Goal: Transaction & Acquisition: Purchase product/service

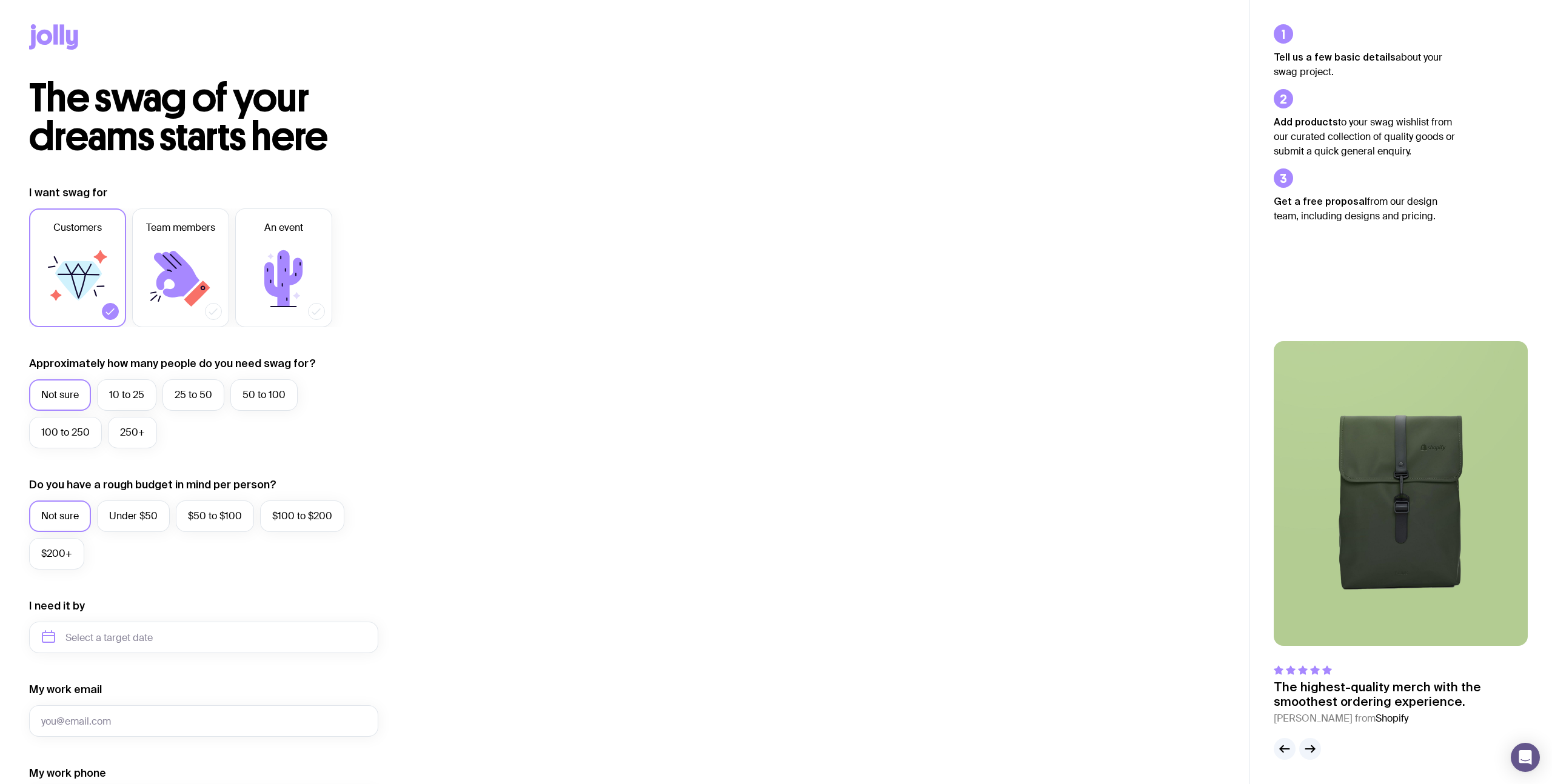
click at [63, 41] on icon at bounding box center [61, 34] width 4 height 20
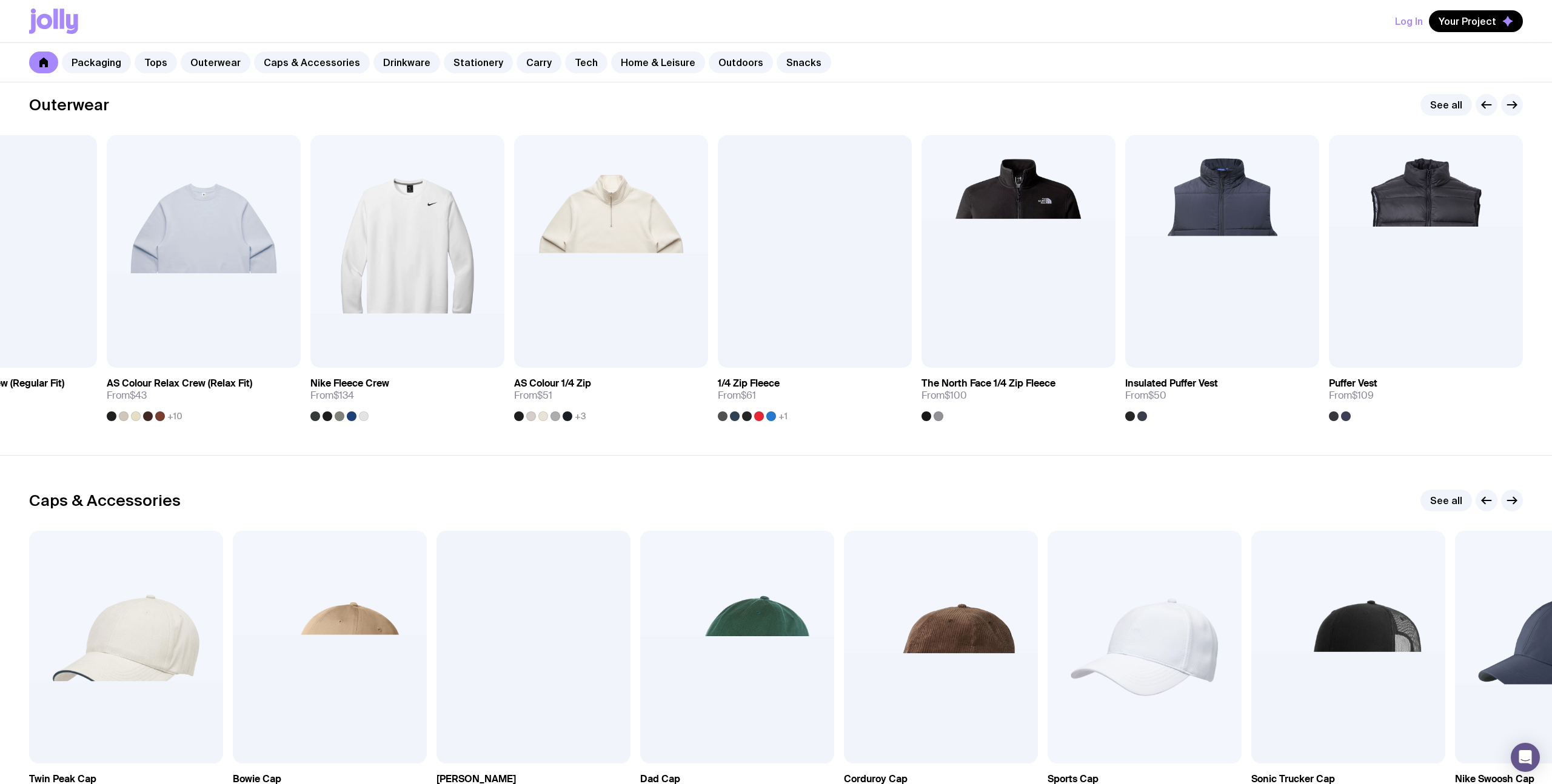
scroll to position [1233, 0]
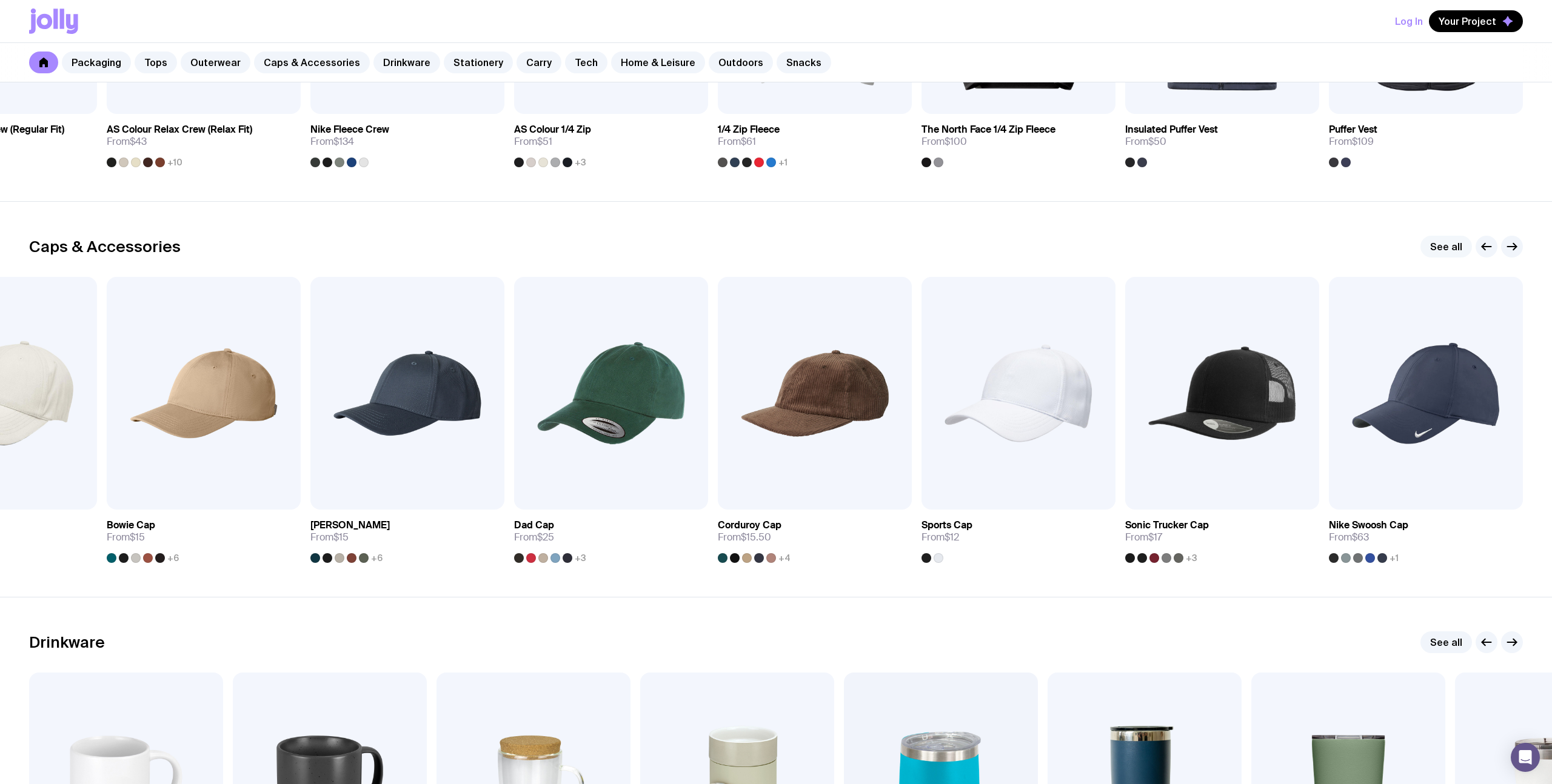
click at [1436, 246] on link "See all" at bounding box center [1446, 246] width 52 height 22
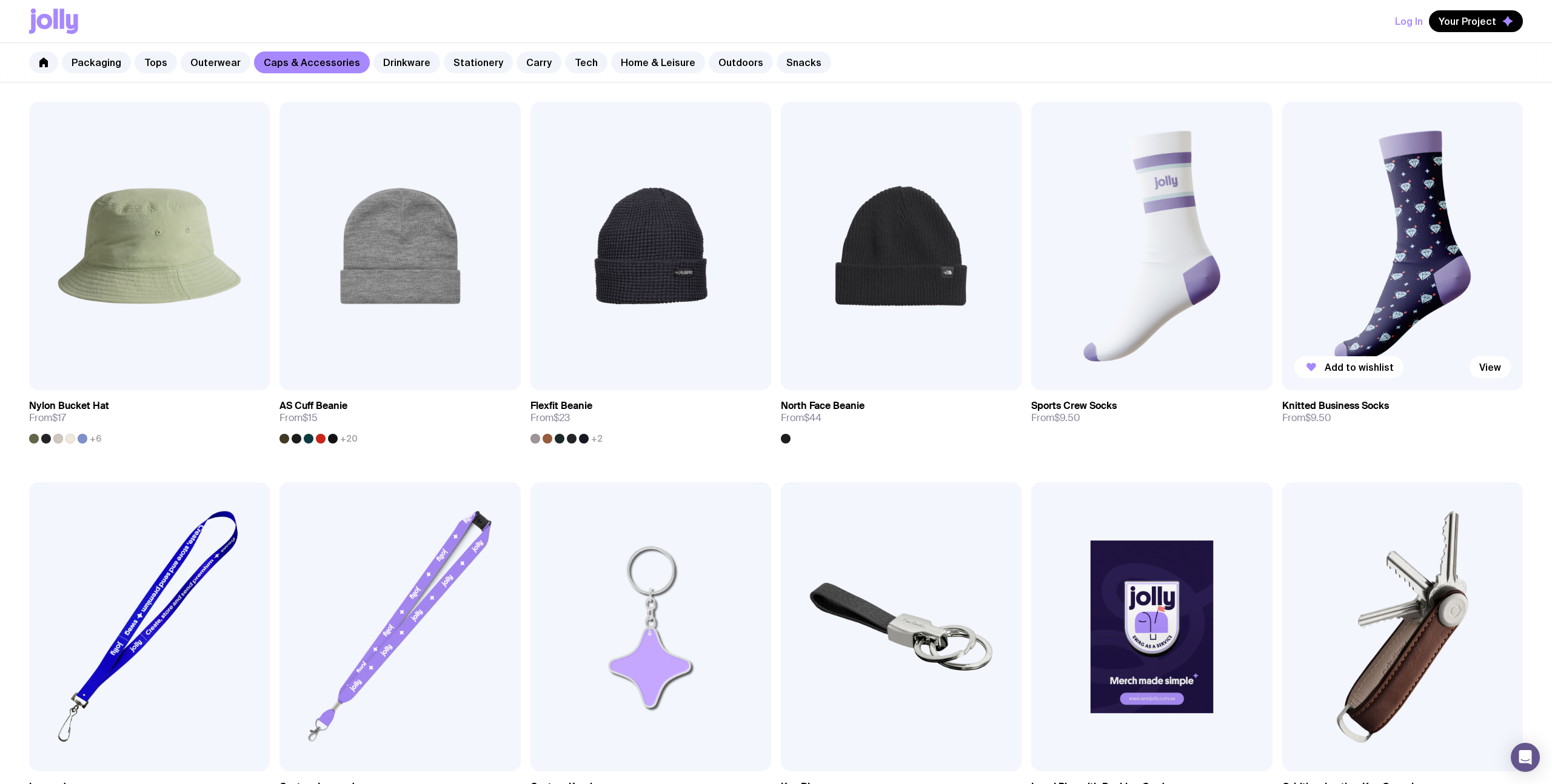
scroll to position [1223, 0]
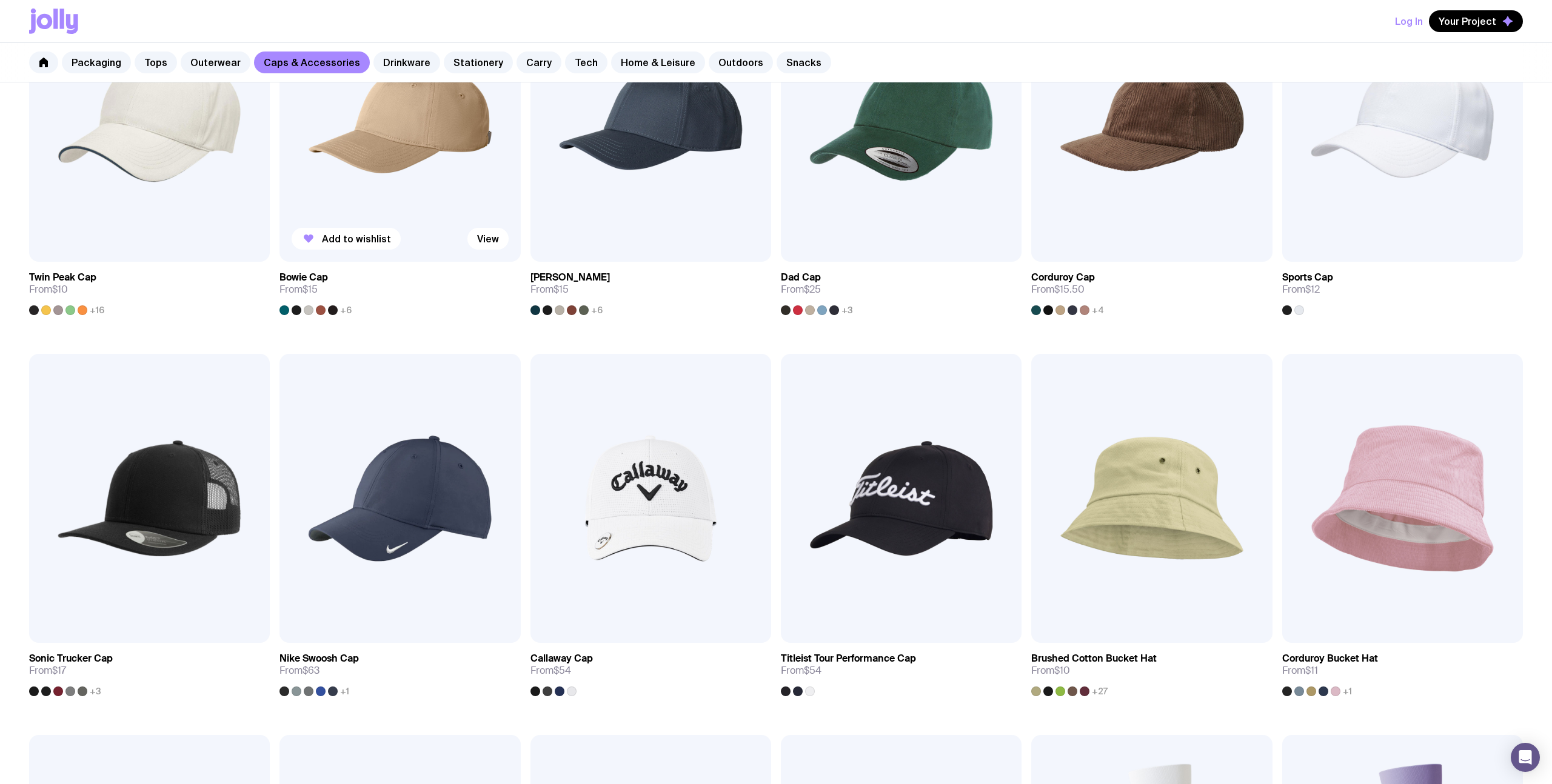
scroll to position [0, 0]
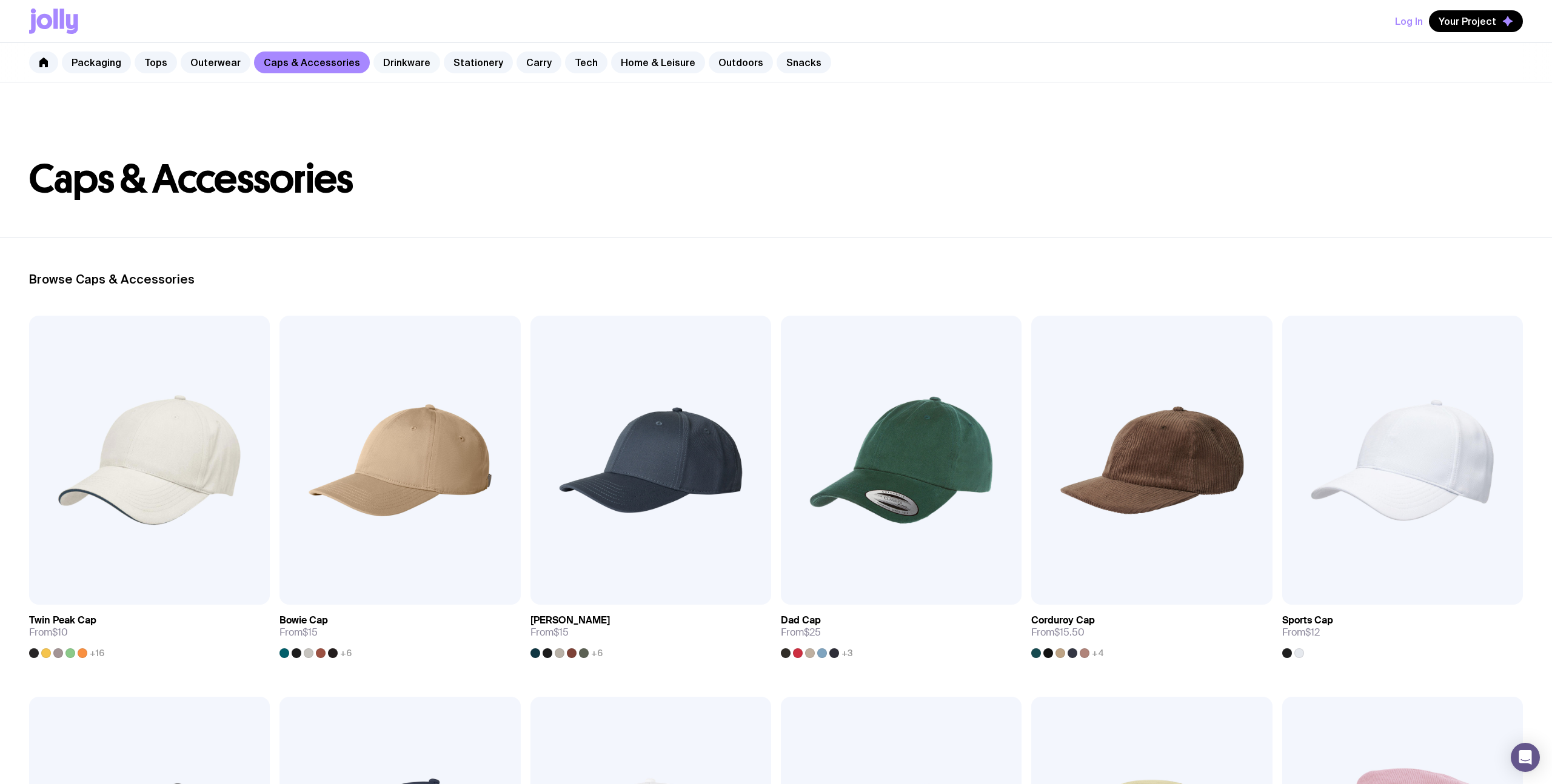
click at [420, 66] on link "Drinkware" at bounding box center [407, 62] width 67 height 22
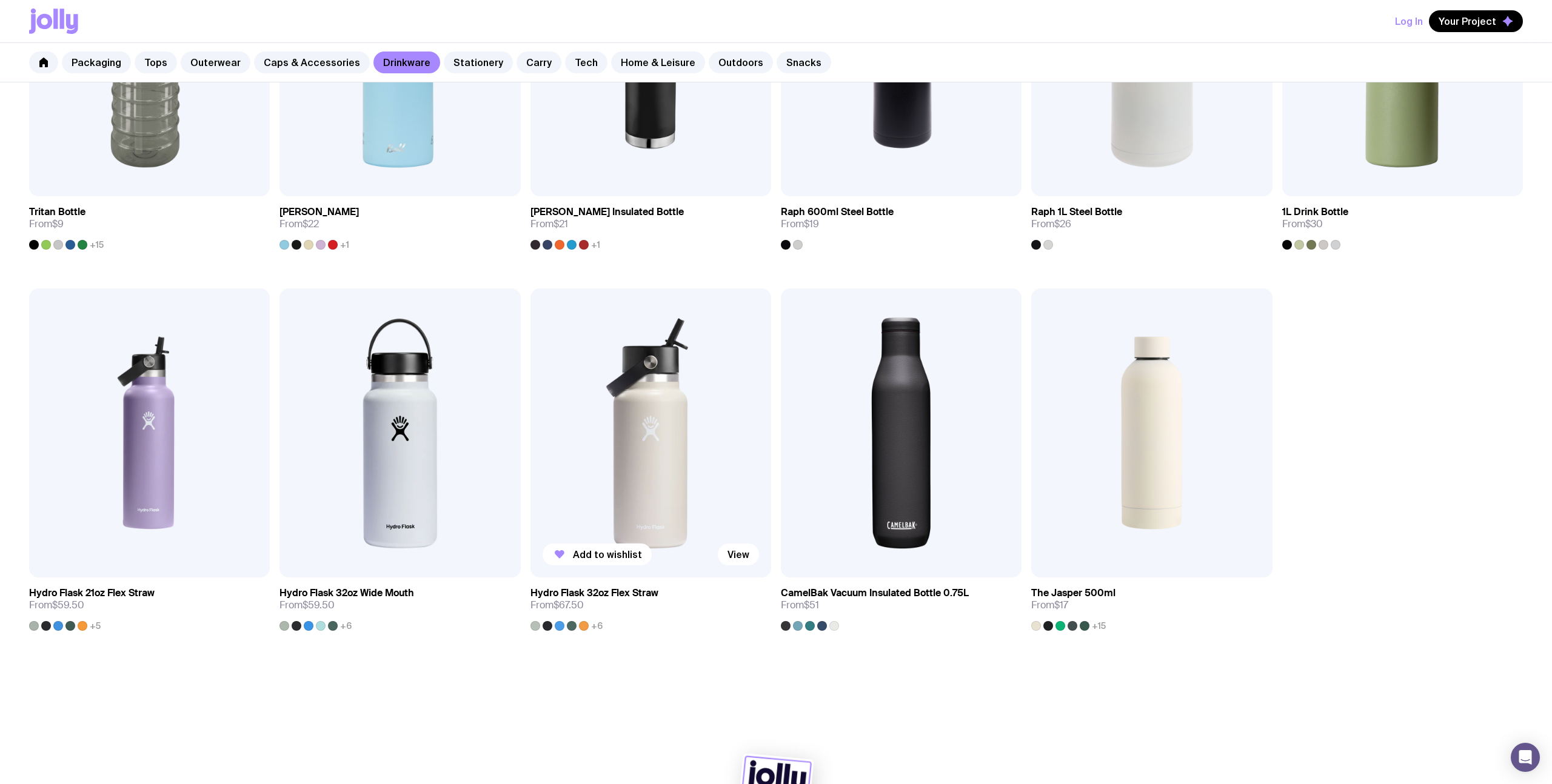
scroll to position [1223, 0]
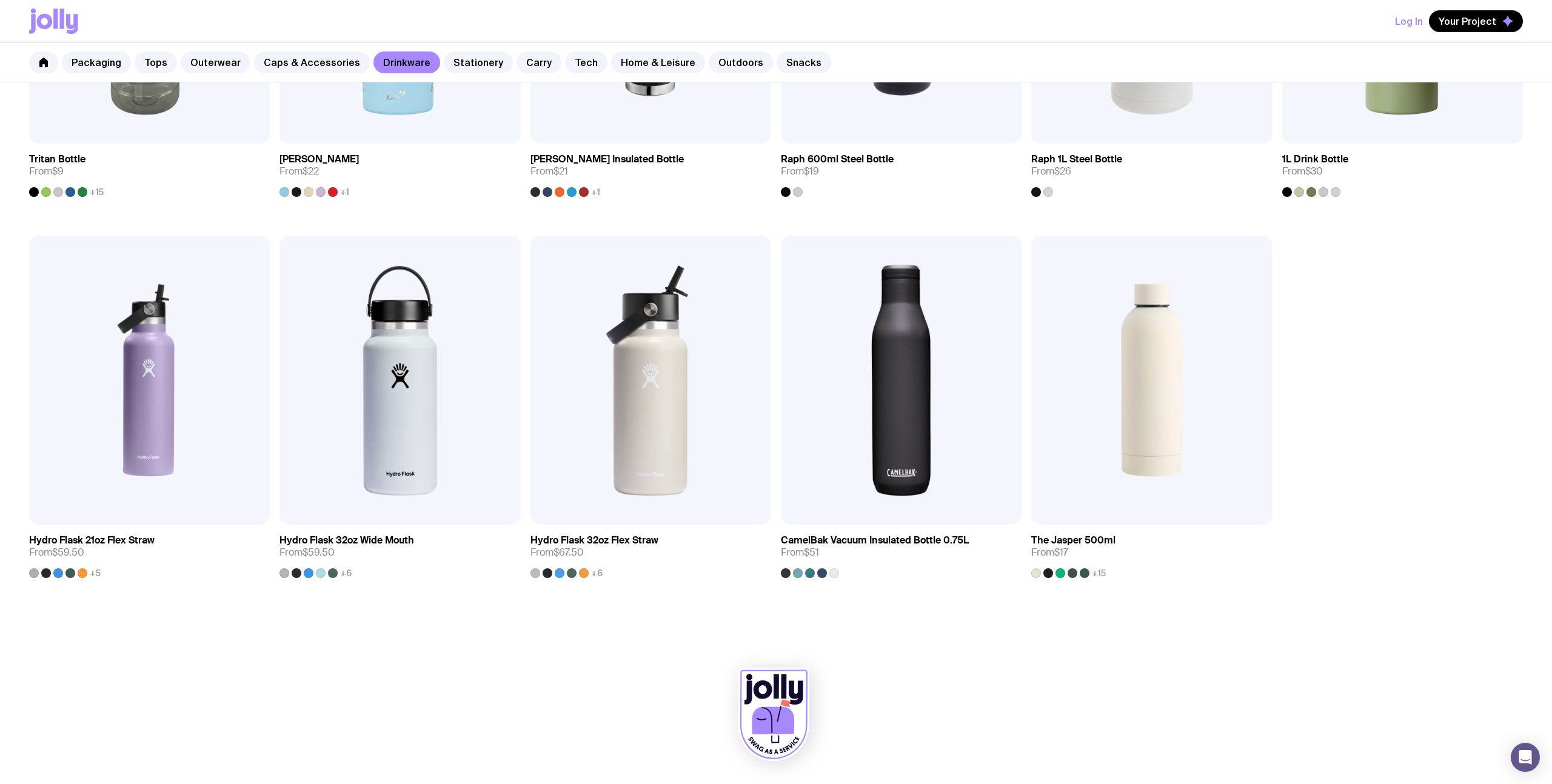
drag, startPoint x: 860, startPoint y: 698, endPoint x: 796, endPoint y: 651, distance: 79.4
click at [860, 698] on div at bounding box center [776, 717] width 1494 height 133
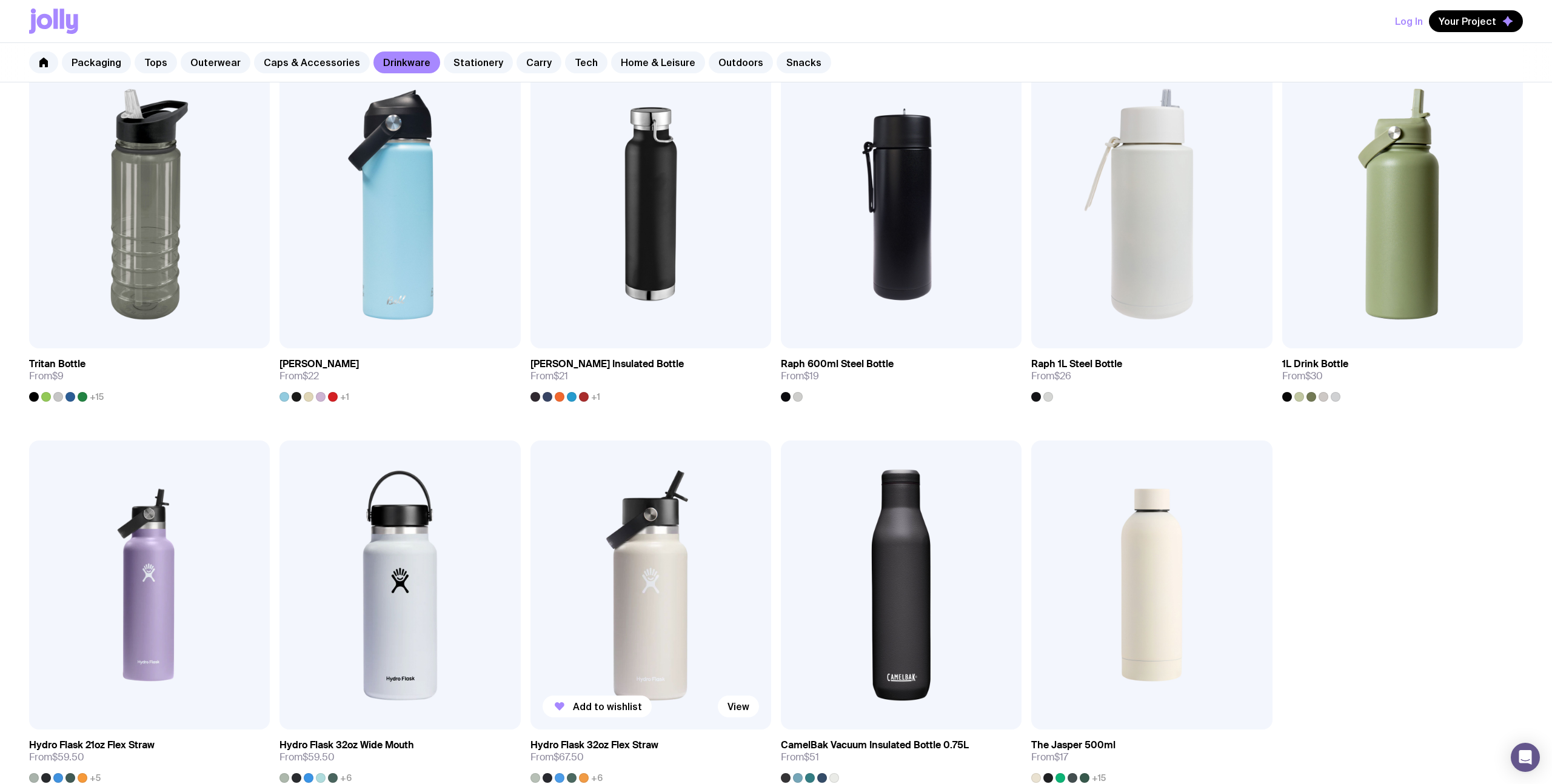
scroll to position [1023, 0]
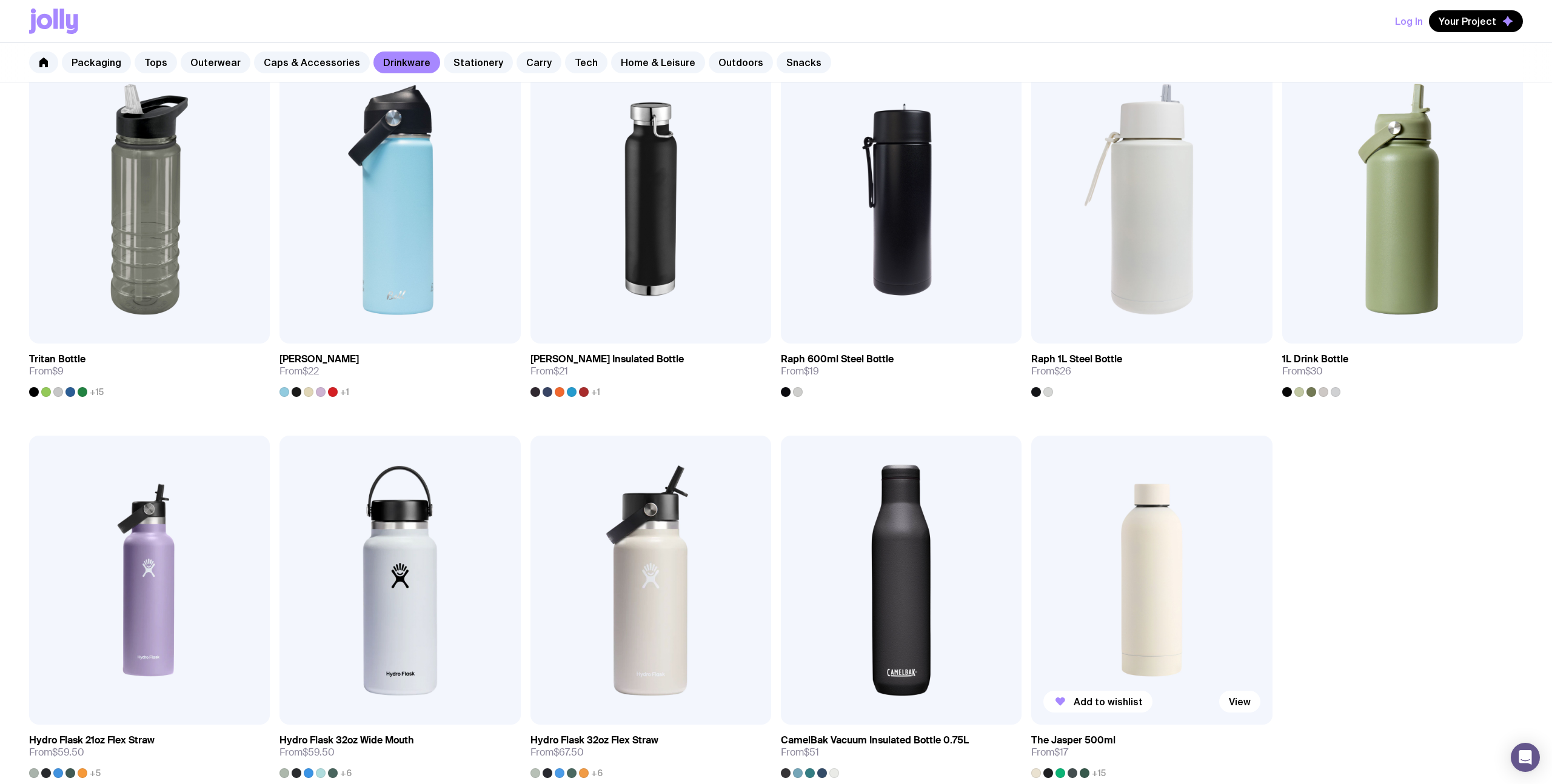
click at [1097, 770] on span "+15" at bounding box center [1099, 773] width 14 height 10
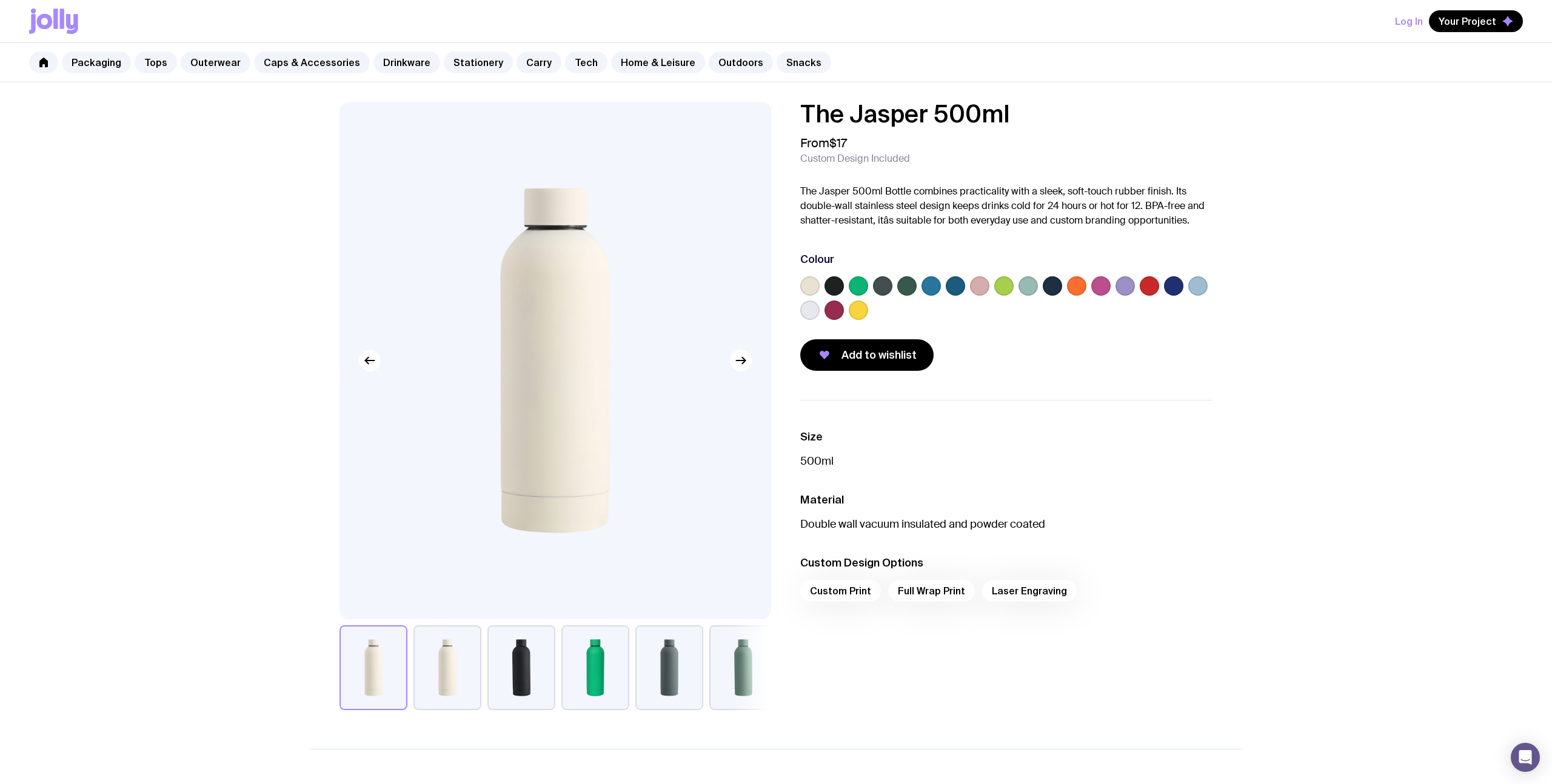
click at [1100, 283] on label at bounding box center [1101, 286] width 19 height 19
click at [0, 0] on input "radio" at bounding box center [0, 0] width 0 height 0
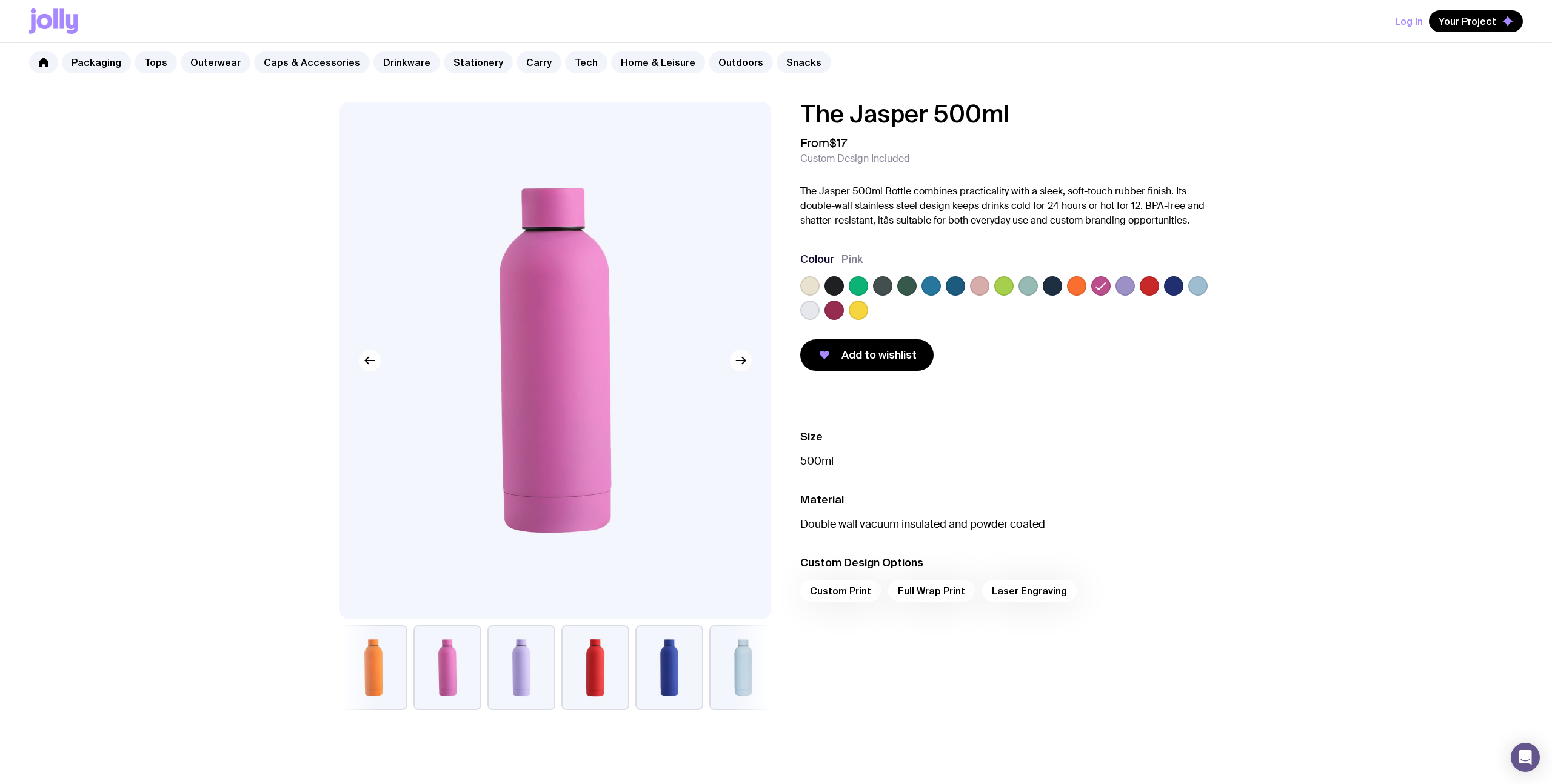
click at [1153, 285] on label at bounding box center [1150, 286] width 19 height 19
click at [0, 0] on input "radio" at bounding box center [0, 0] width 0 height 0
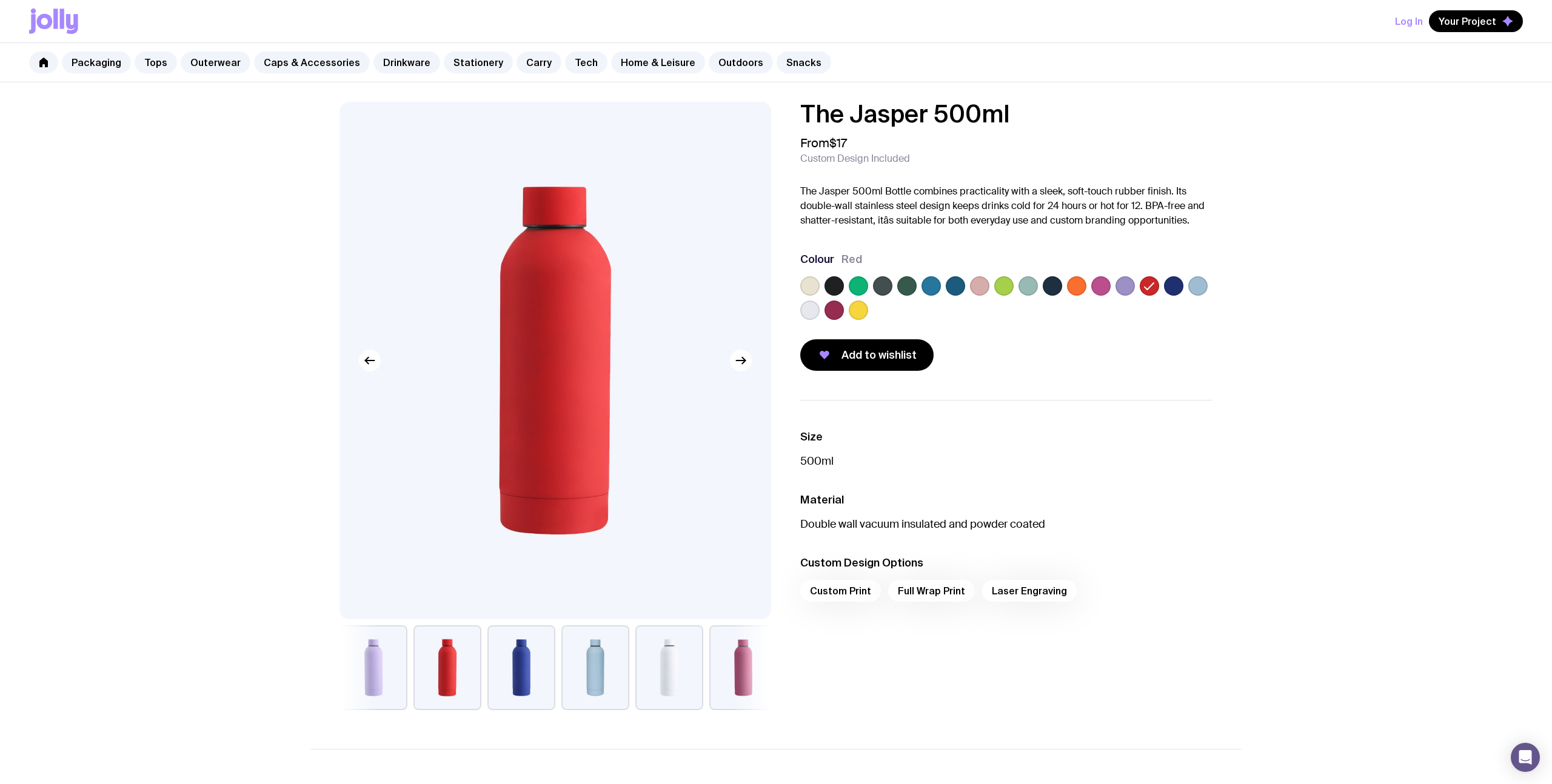
click at [1118, 284] on label at bounding box center [1125, 286] width 19 height 19
click at [0, 0] on input "radio" at bounding box center [0, 0] width 0 height 0
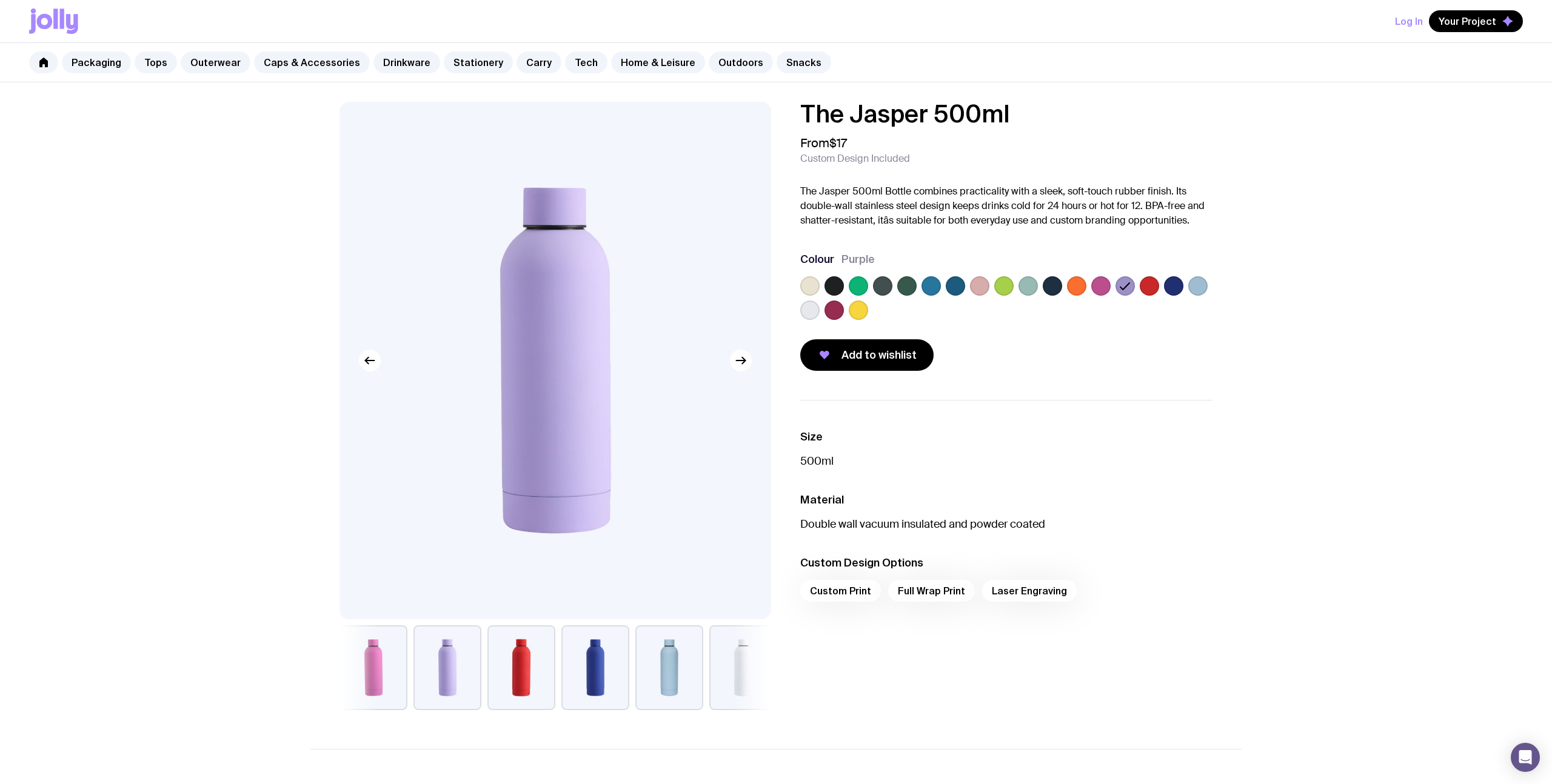
click at [1178, 285] on label at bounding box center [1173, 286] width 19 height 19
click at [0, 0] on input "radio" at bounding box center [0, 0] width 0 height 0
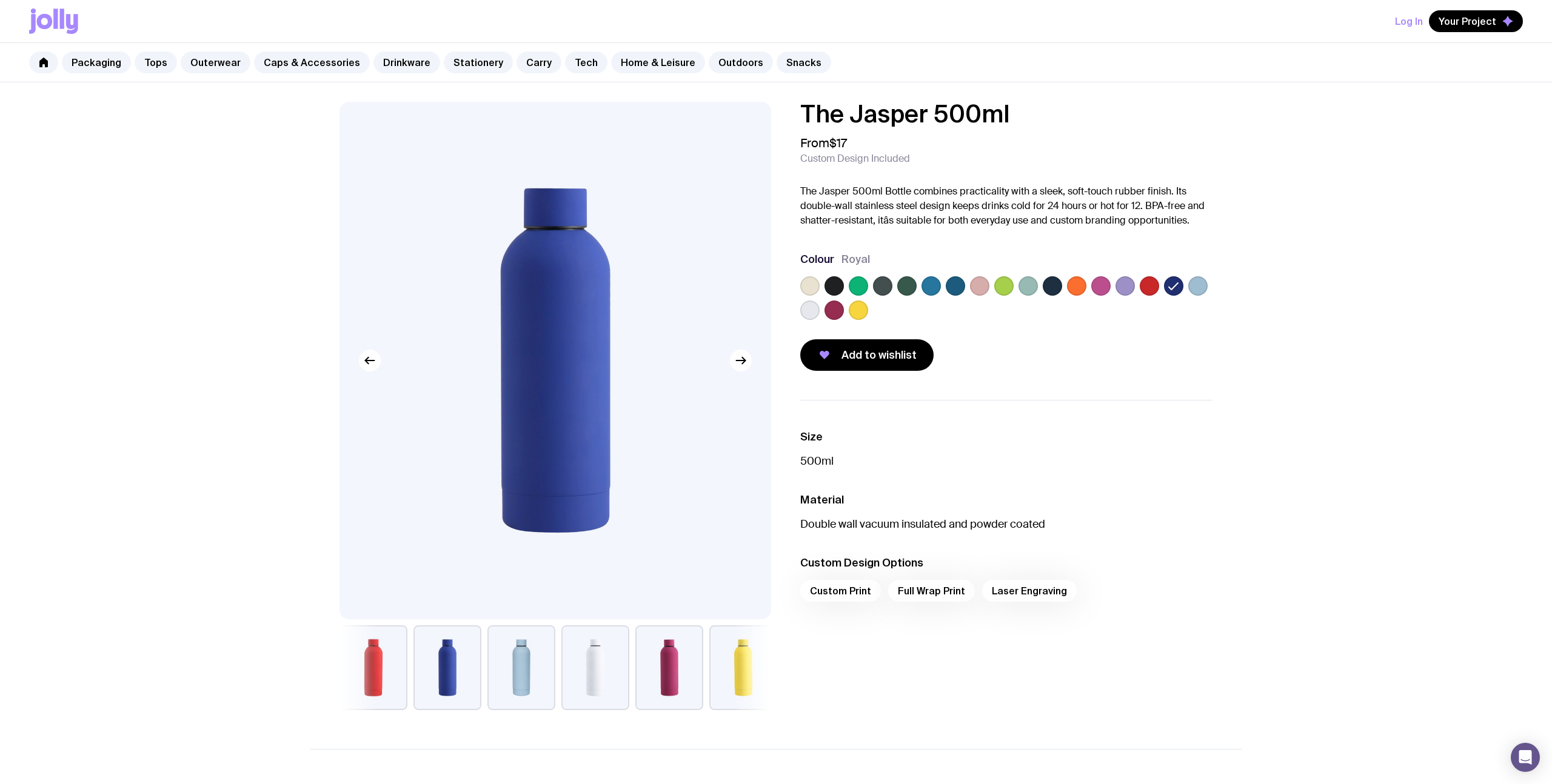
click at [1201, 284] on label at bounding box center [1198, 286] width 19 height 19
click at [0, 0] on input "radio" at bounding box center [0, 0] width 0 height 0
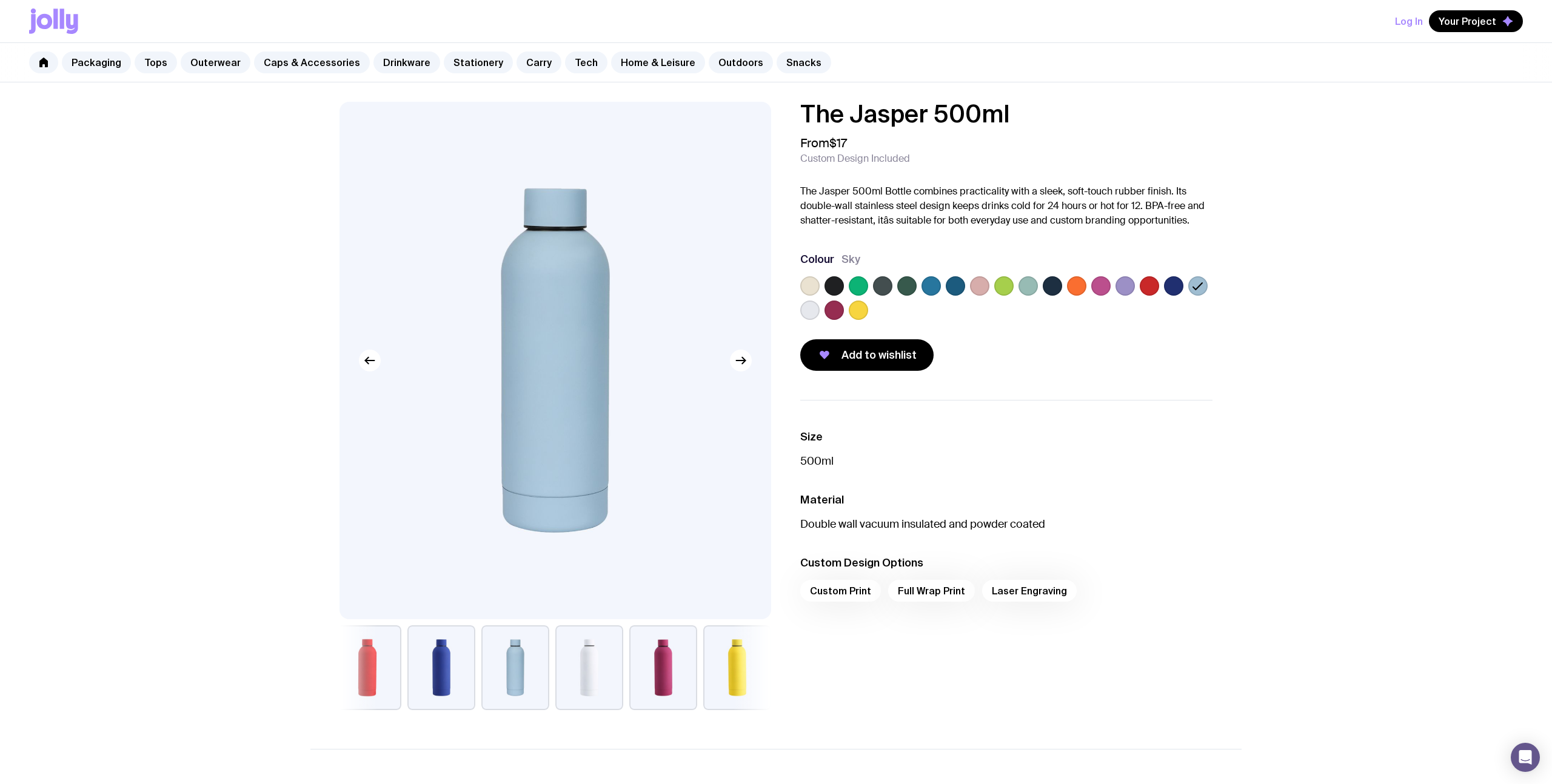
click at [809, 307] on label at bounding box center [810, 310] width 19 height 19
click at [0, 0] on input "radio" at bounding box center [0, 0] width 0 height 0
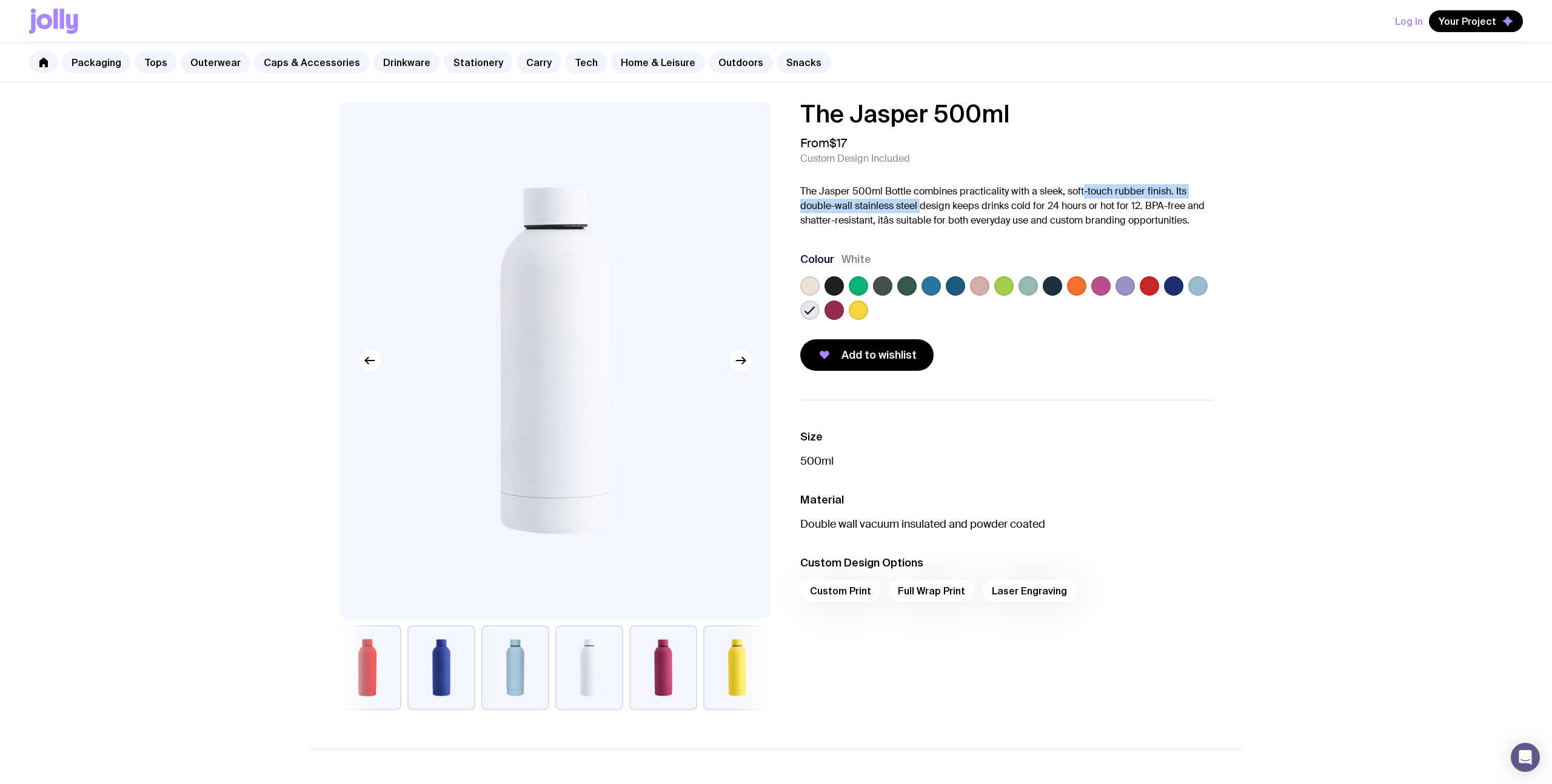
drag, startPoint x: 922, startPoint y: 198, endPoint x: 1083, endPoint y: 193, distance: 161.1
click at [1083, 193] on p "The Jasper 500ml Bottle combines practicality with a sleek, soft-touch rubber f…" at bounding box center [1006, 206] width 412 height 44
drag, startPoint x: 1083, startPoint y: 193, endPoint x: 1054, endPoint y: 192, distance: 29.0
click at [1083, 193] on p "The Jasper 500ml Bottle combines practicality with a sleek, soft-touch rubber f…" at bounding box center [1006, 206] width 412 height 44
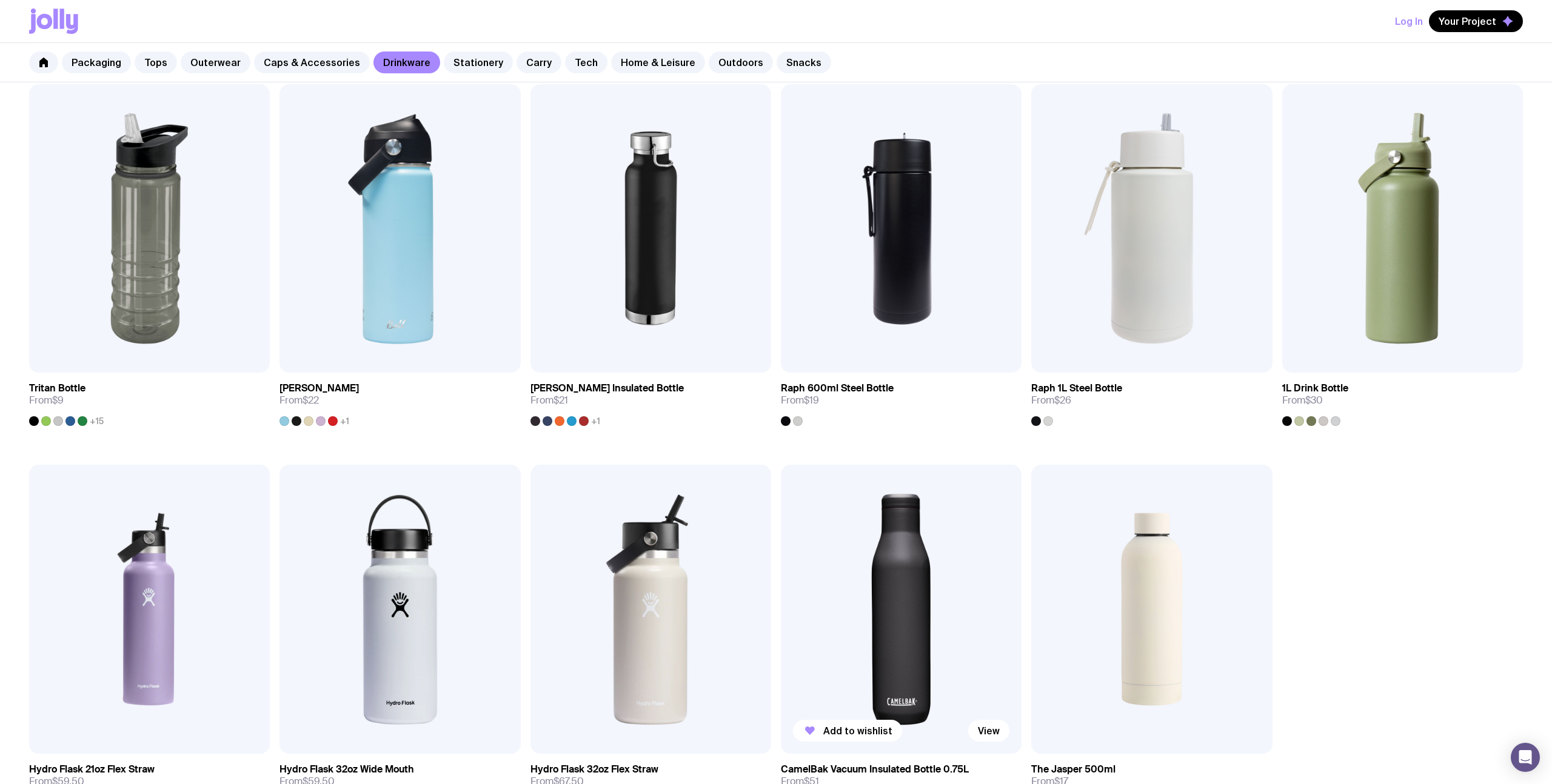
scroll to position [1223, 0]
